Goal: Check status

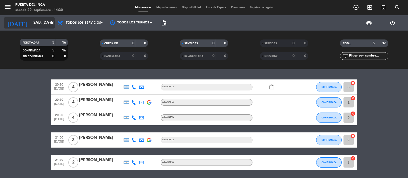
click at [44, 23] on input "sáb. [DATE]" at bounding box center [55, 23] width 49 height 10
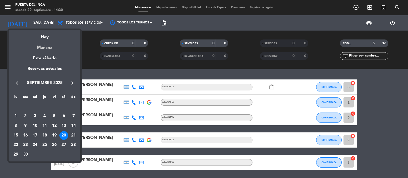
click at [51, 50] on div "Mañana" at bounding box center [44, 45] width 71 height 10
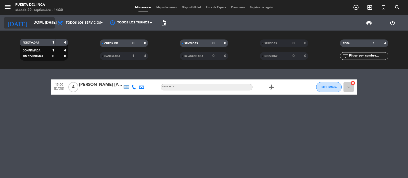
click at [43, 20] on input "dom. 21 sep." at bounding box center [55, 23] width 49 height 10
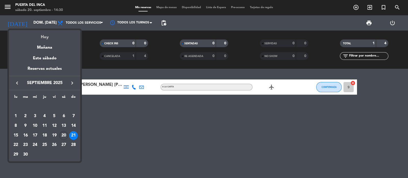
click at [46, 39] on div "Hoy" at bounding box center [44, 35] width 71 height 10
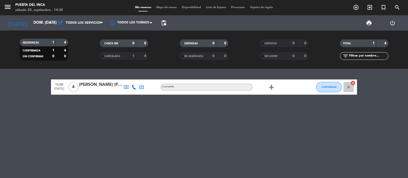
type input "sáb. [DATE]"
